Goal: Find contact information: Find contact information

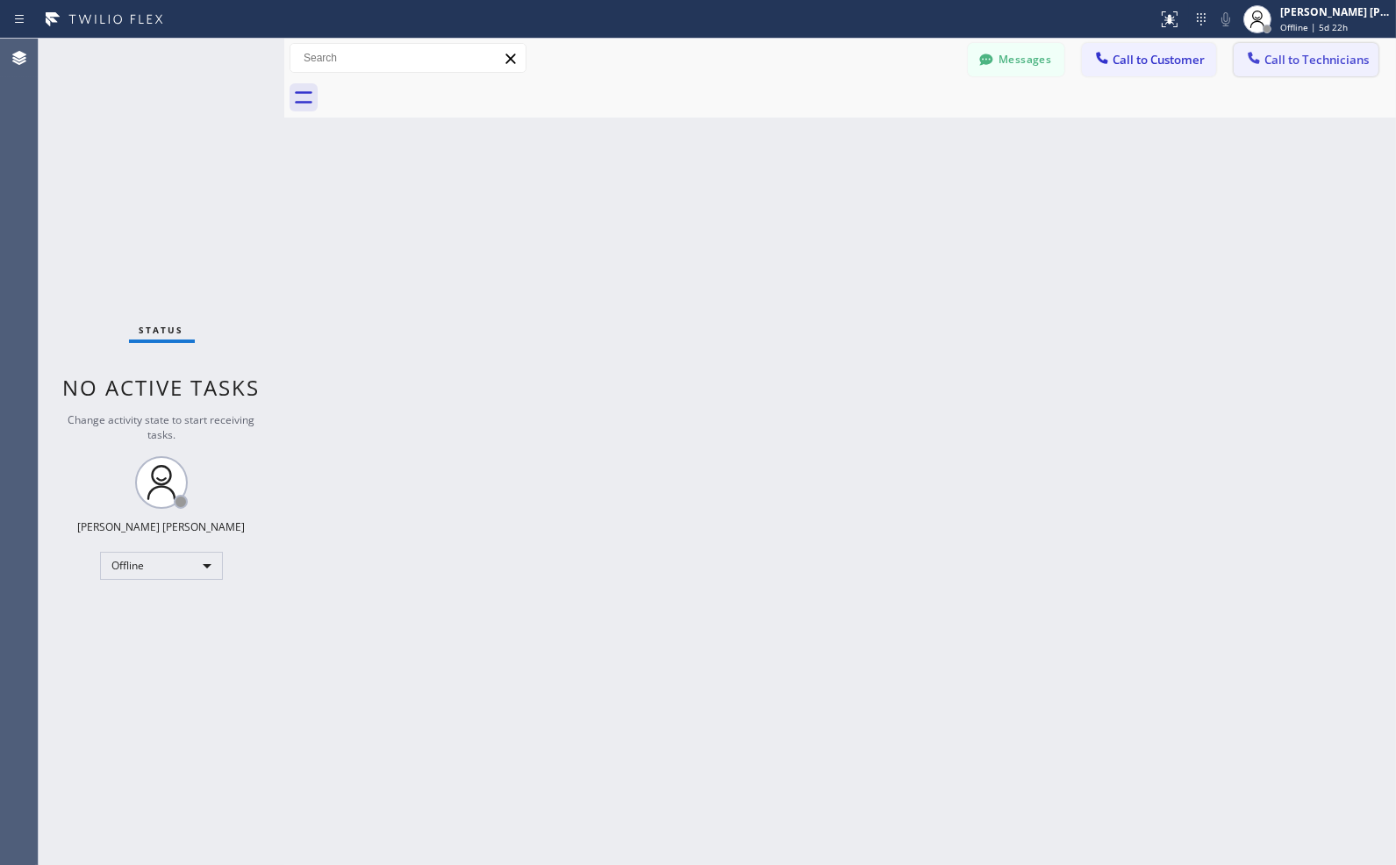
click at [1235, 59] on button "Call to Technicians" at bounding box center [1306, 59] width 145 height 33
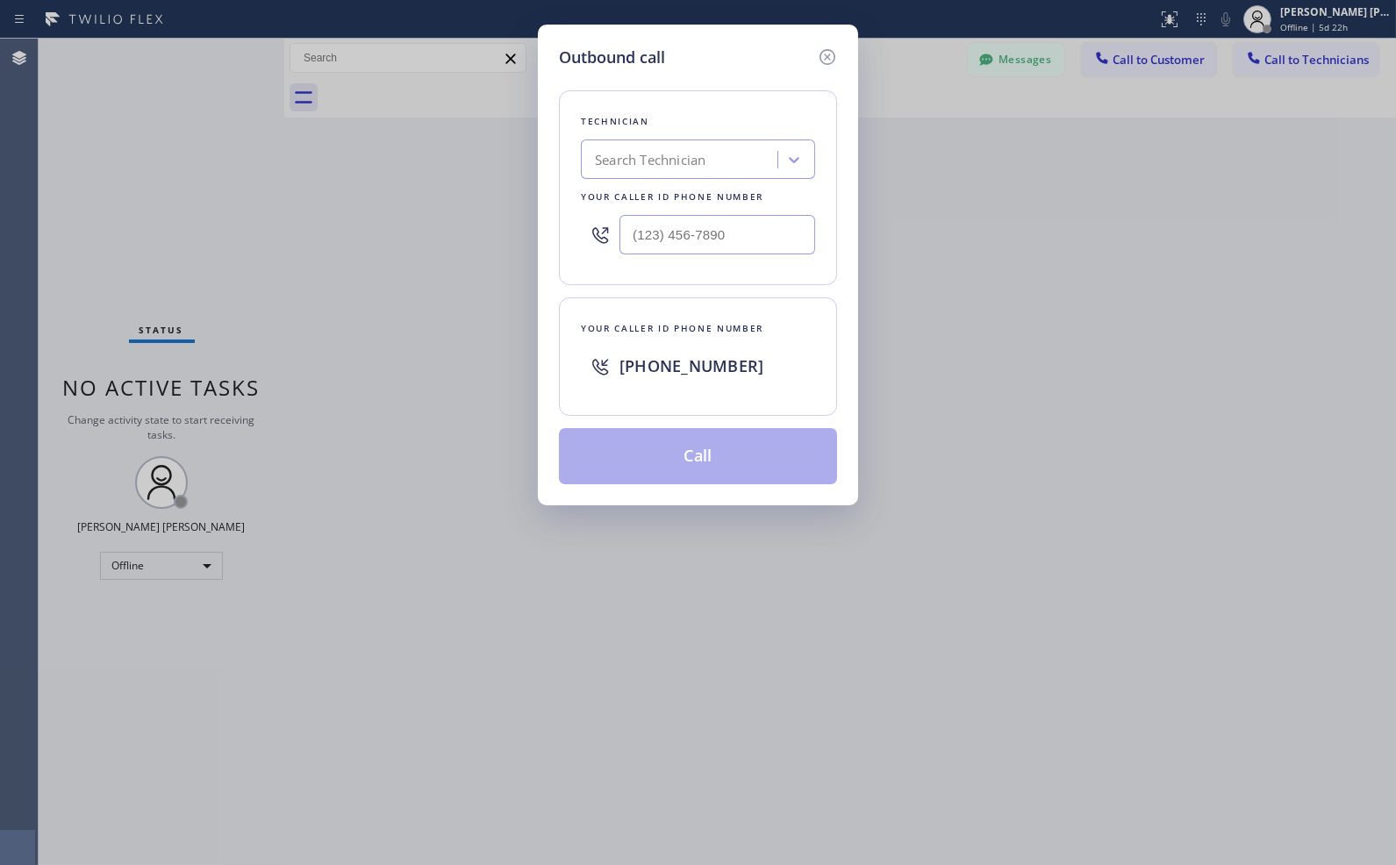
click at [707, 168] on div "Search Technician" at bounding box center [681, 160] width 191 height 31
type input "seva"
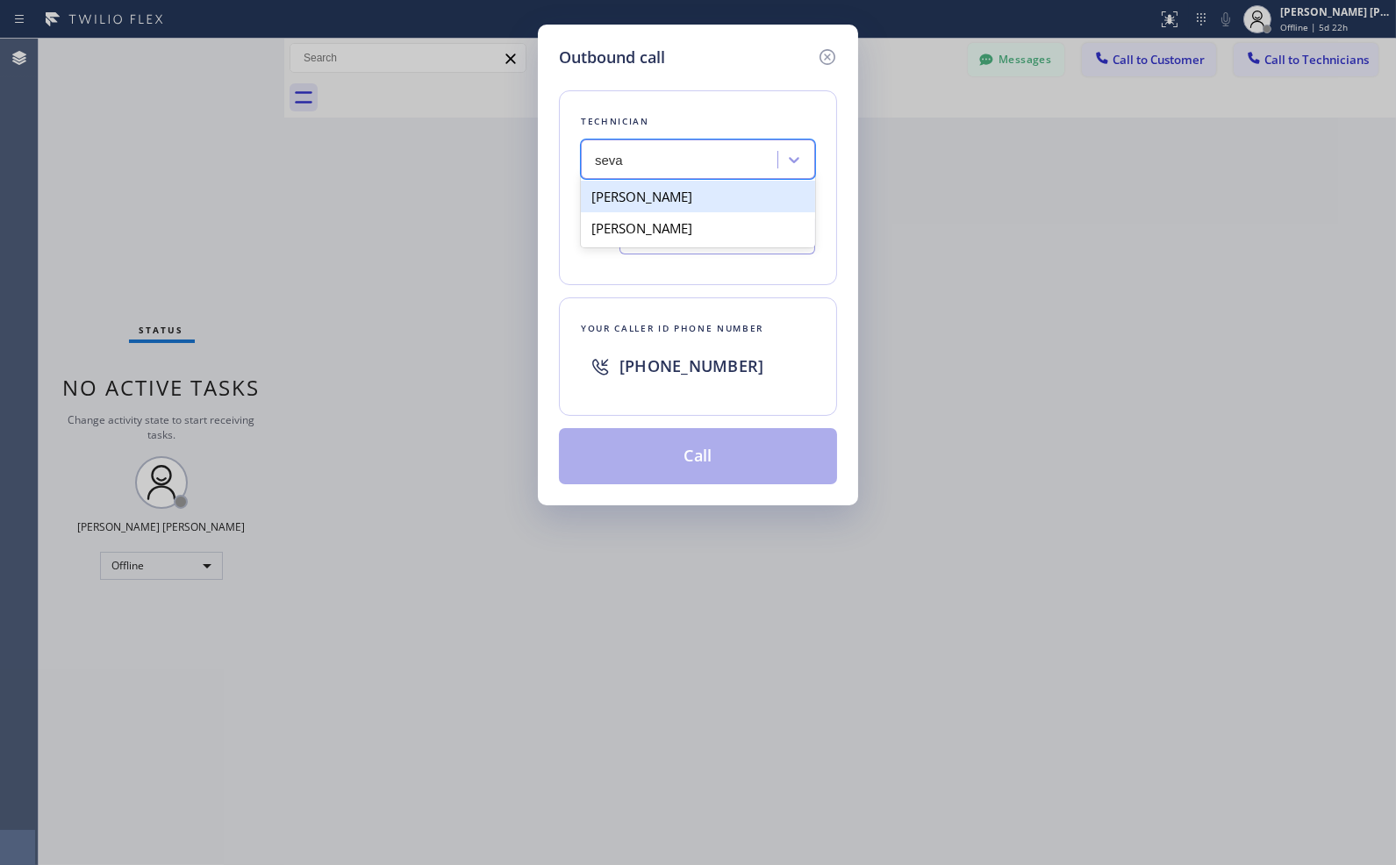
click at [706, 204] on div "Sevan Parseghian" at bounding box center [698, 197] width 234 height 32
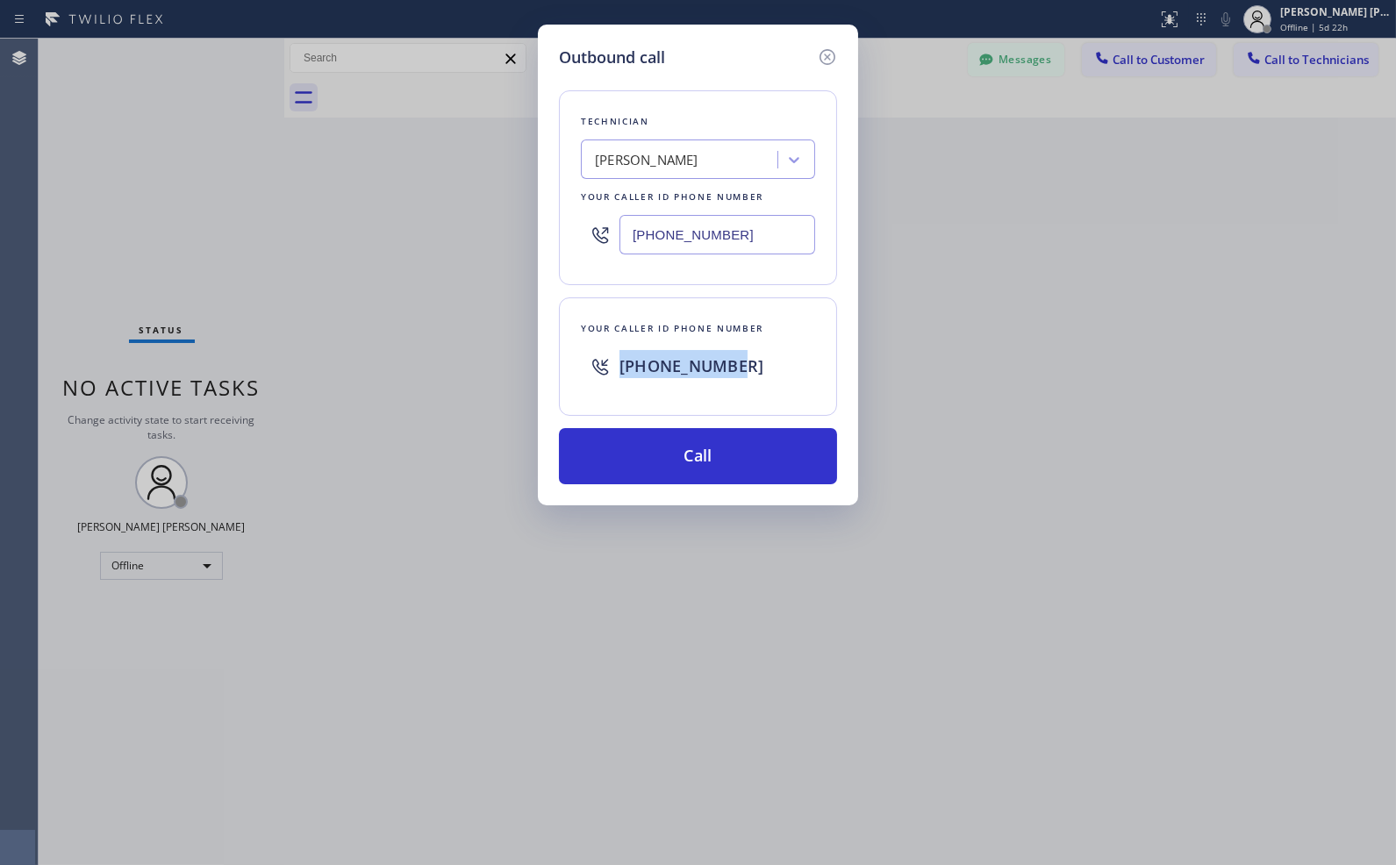
copy span "+12132592292"
drag, startPoint x: 737, startPoint y: 374, endPoint x: 603, endPoint y: 369, distance: 134.3
click at [603, 369] on div "+12132592292" at bounding box center [698, 366] width 234 height 56
click at [728, 237] on input "(818) 480-0219" at bounding box center [718, 234] width 196 height 39
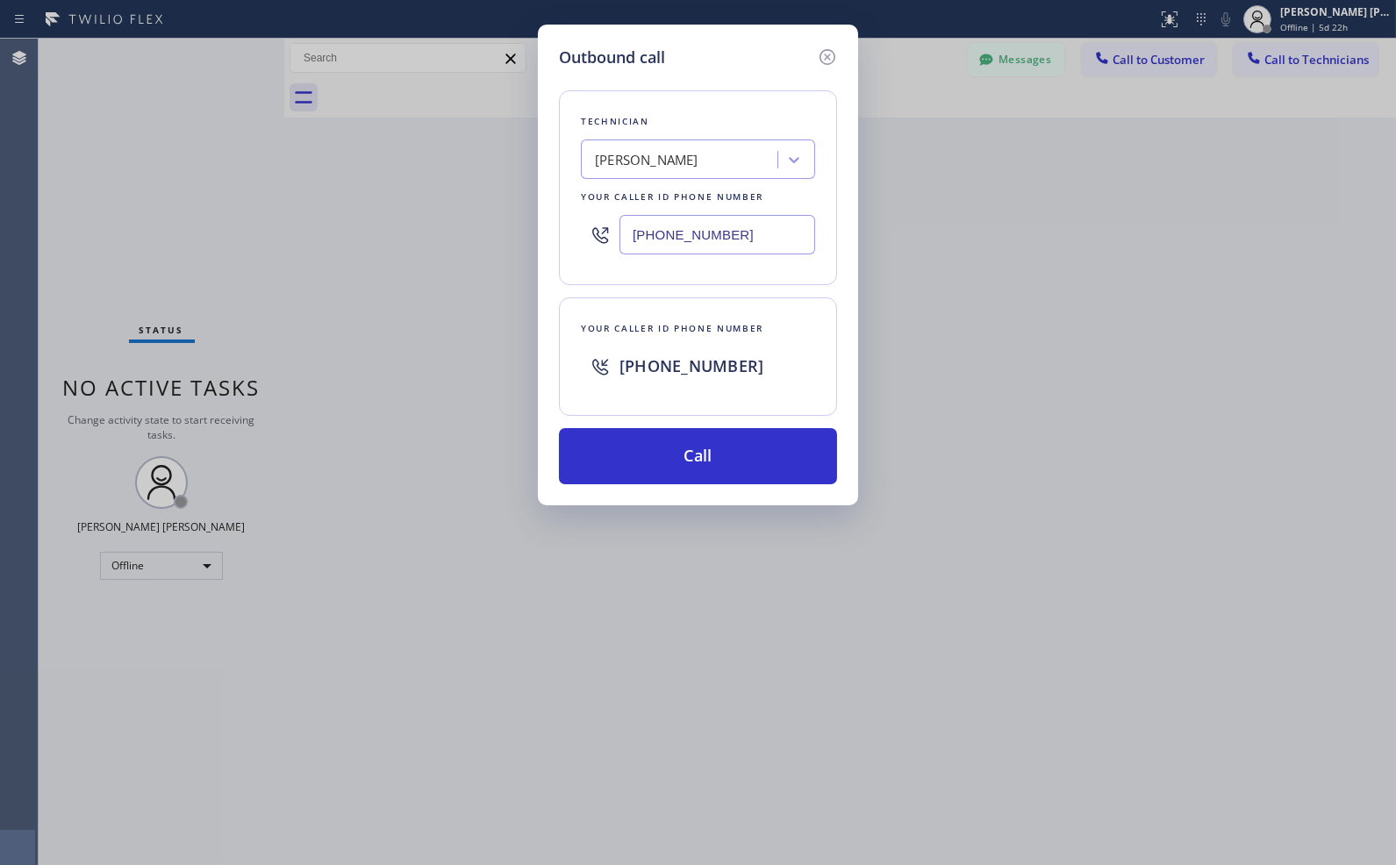
click at [728, 237] on input "(818) 480-0219" at bounding box center [718, 234] width 196 height 39
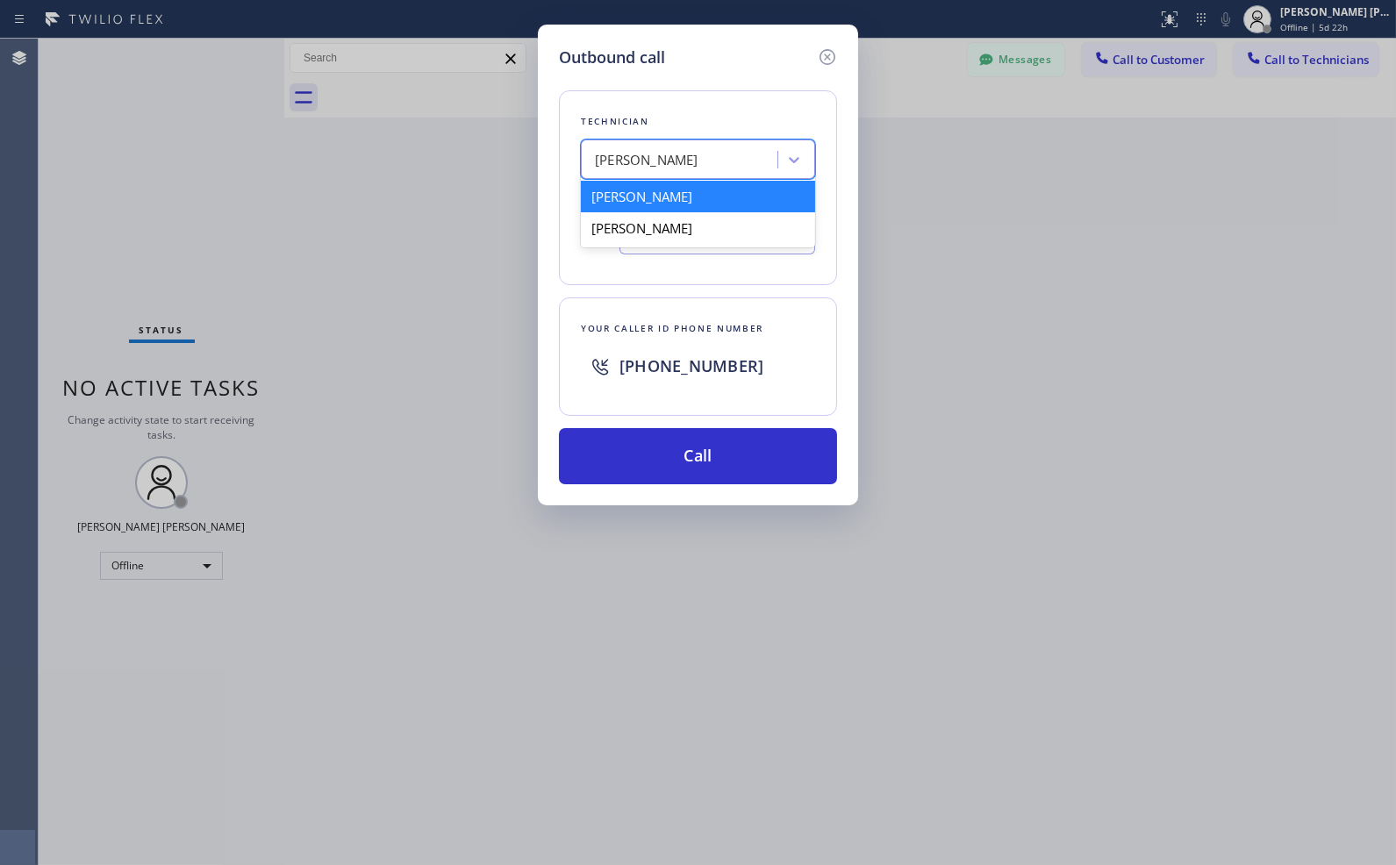
click at [652, 147] on div "Sevan Parseghian" at bounding box center [681, 160] width 191 height 31
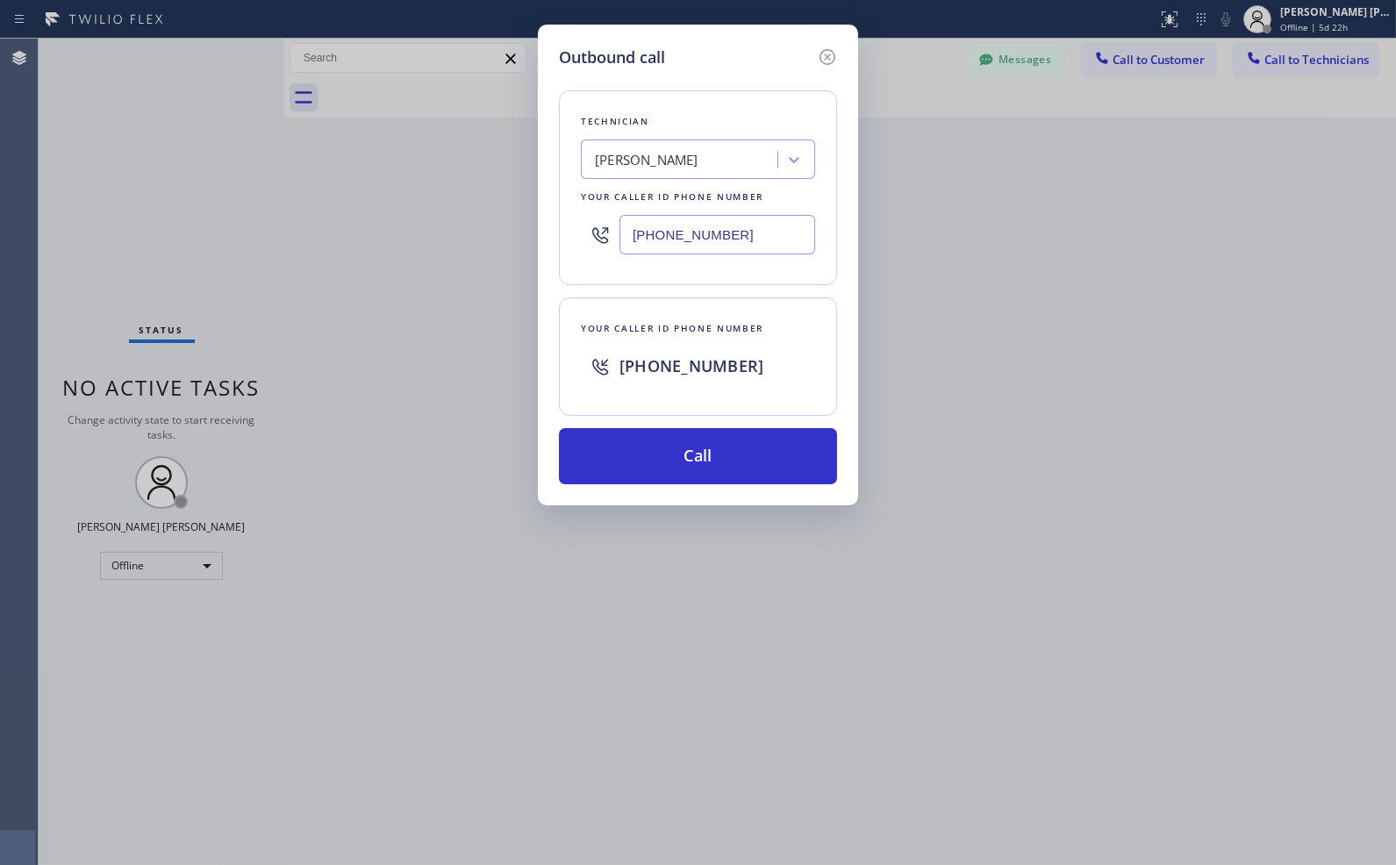
click at [671, 159] on div "Sevan Parseghian" at bounding box center [647, 160] width 104 height 20
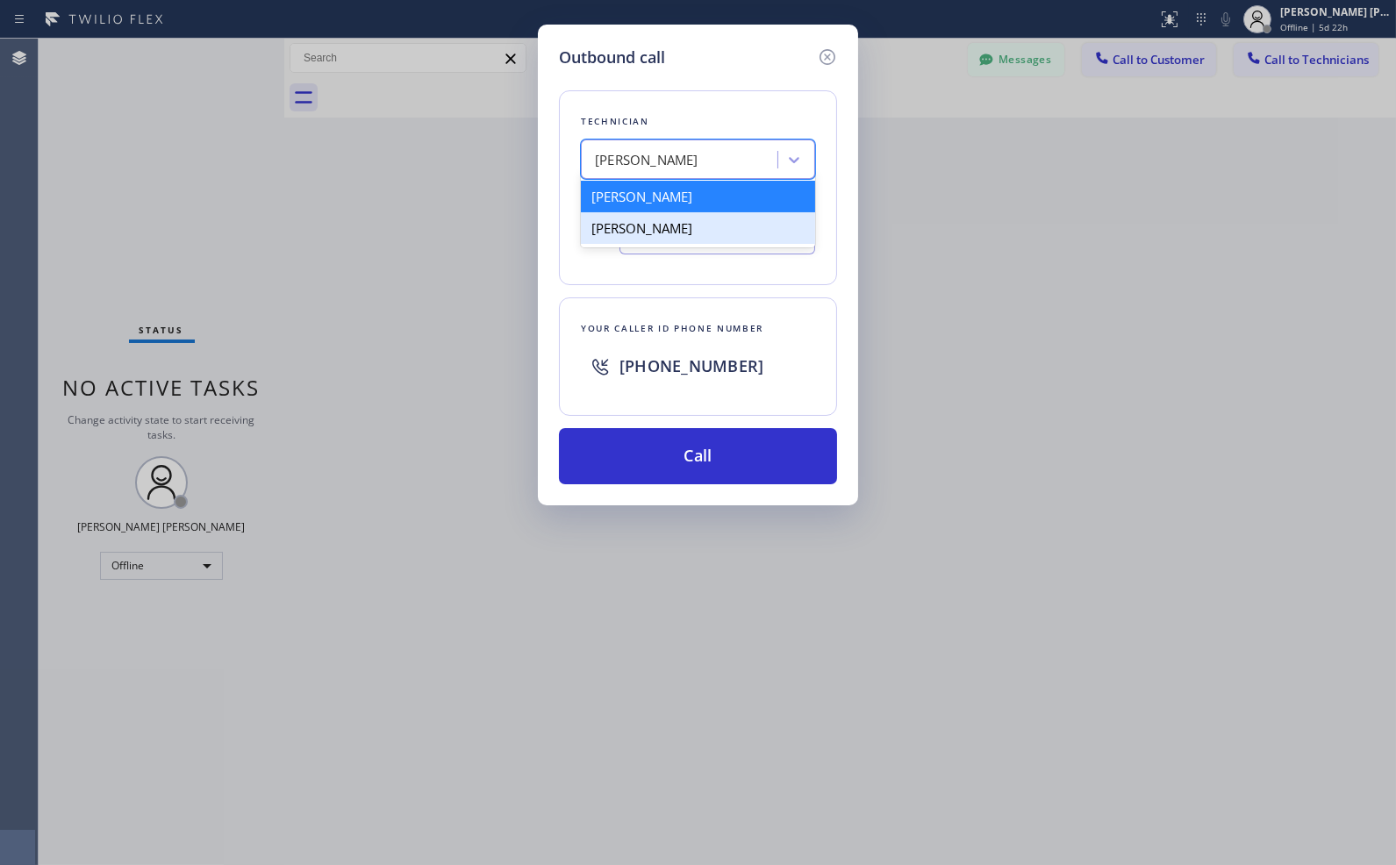
click at [667, 224] on div "Sevak Shirvanian" at bounding box center [698, 228] width 234 height 32
type input "(818) 625-1094"
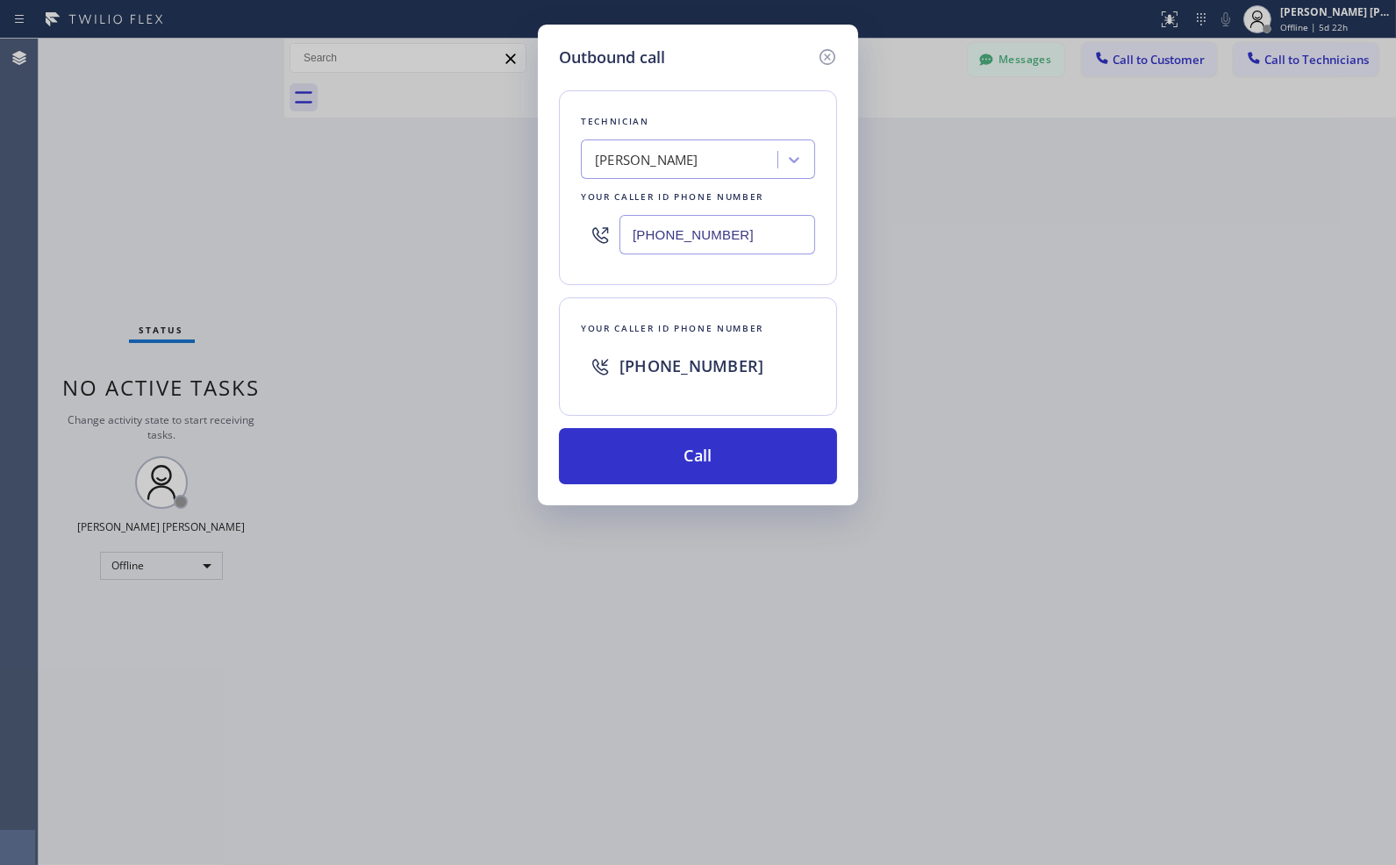
drag, startPoint x: 729, startPoint y: 226, endPoint x: 600, endPoint y: 234, distance: 129.2
click at [600, 234] on div "(818) 625-1094" at bounding box center [698, 234] width 234 height 57
